Goal: Task Accomplishment & Management: Use online tool/utility

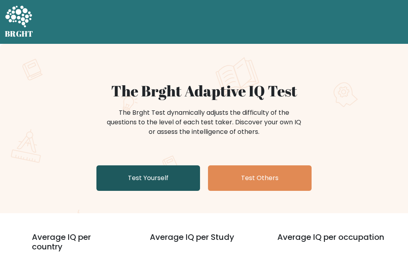
click at [134, 173] on link "Test Yourself" at bounding box center [148, 178] width 104 height 26
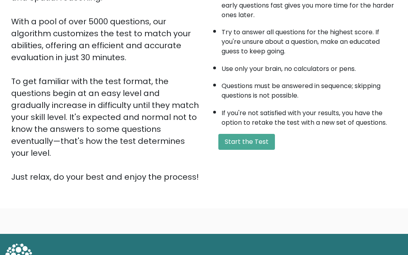
scroll to position [146, 0]
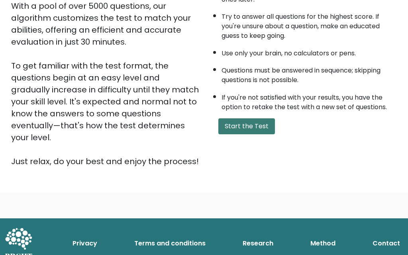
click at [243, 132] on button "Start the Test" at bounding box center [246, 126] width 57 height 16
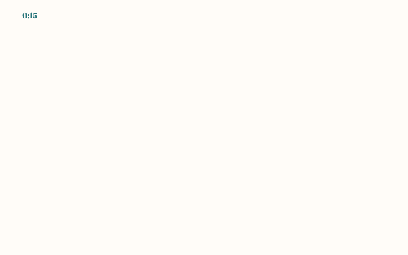
click at [125, 53] on body "0:15" at bounding box center [204, 127] width 408 height 255
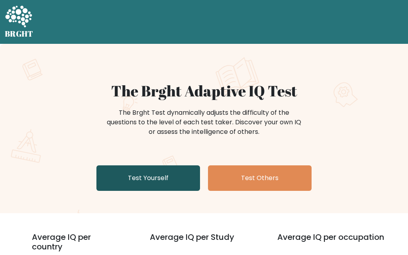
click at [125, 185] on link "Test Yourself" at bounding box center [148, 178] width 104 height 26
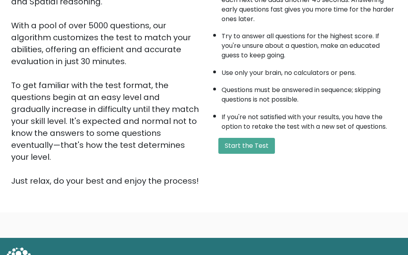
scroll to position [132, 0]
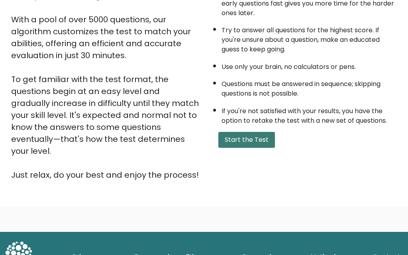
click at [228, 138] on button "Start the Test" at bounding box center [246, 140] width 57 height 16
